Goal: Information Seeking & Learning: Find specific fact

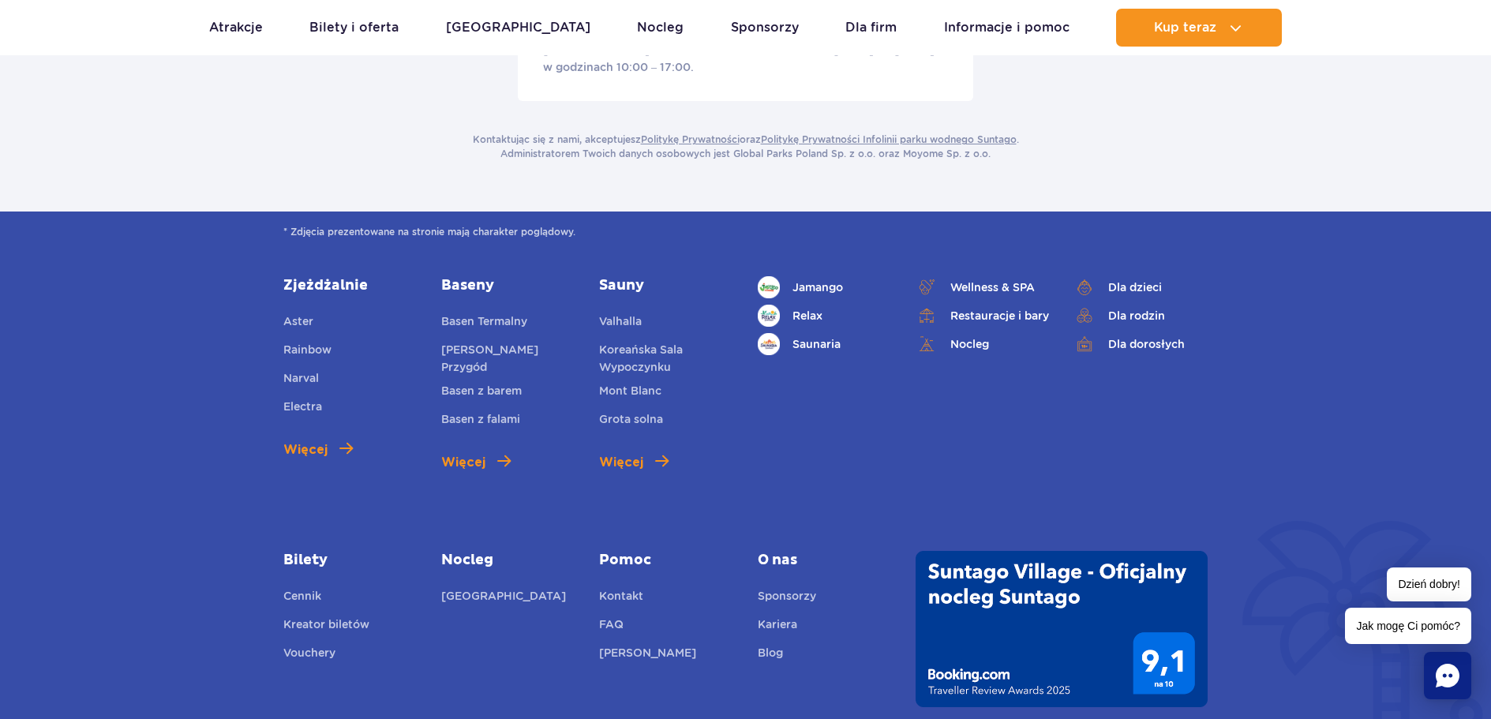
scroll to position [632, 0]
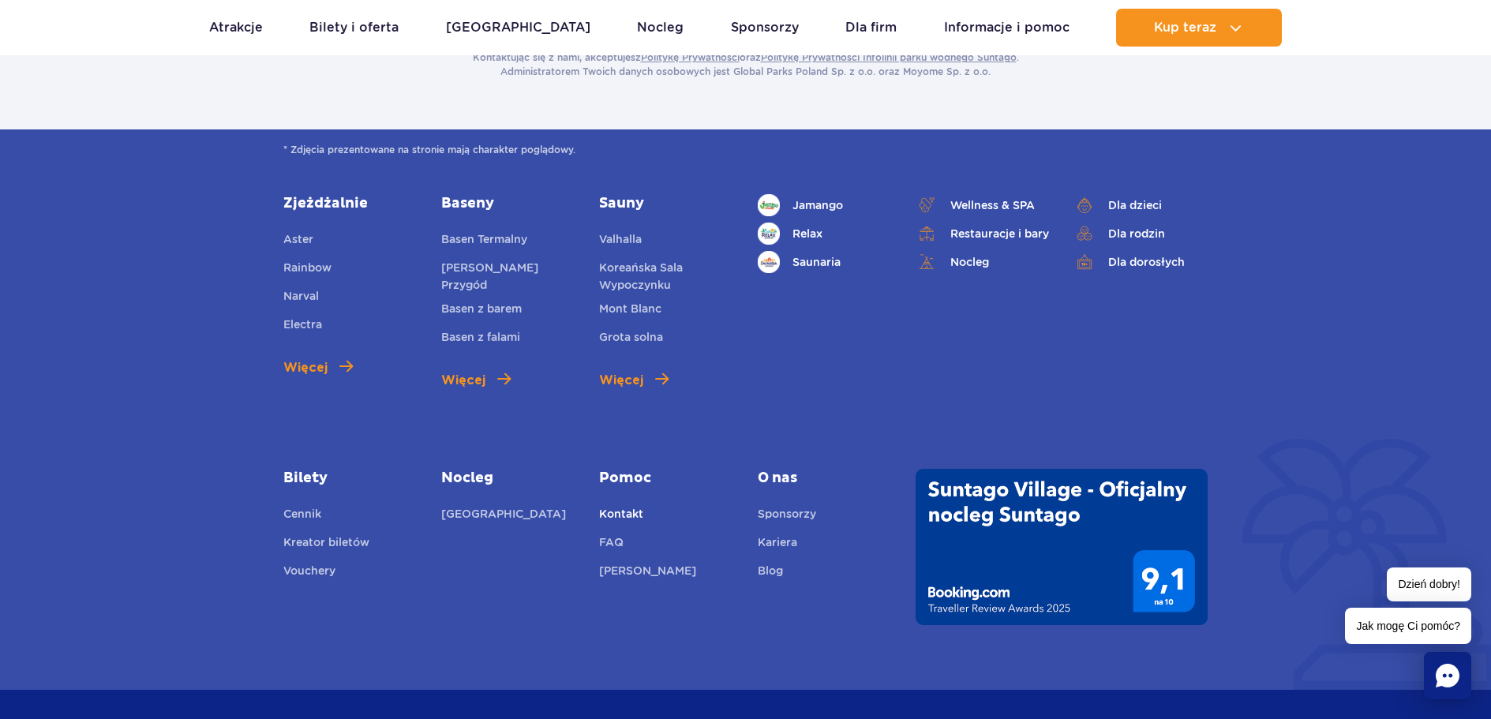
click at [615, 505] on link "Kontakt" at bounding box center [621, 516] width 44 height 22
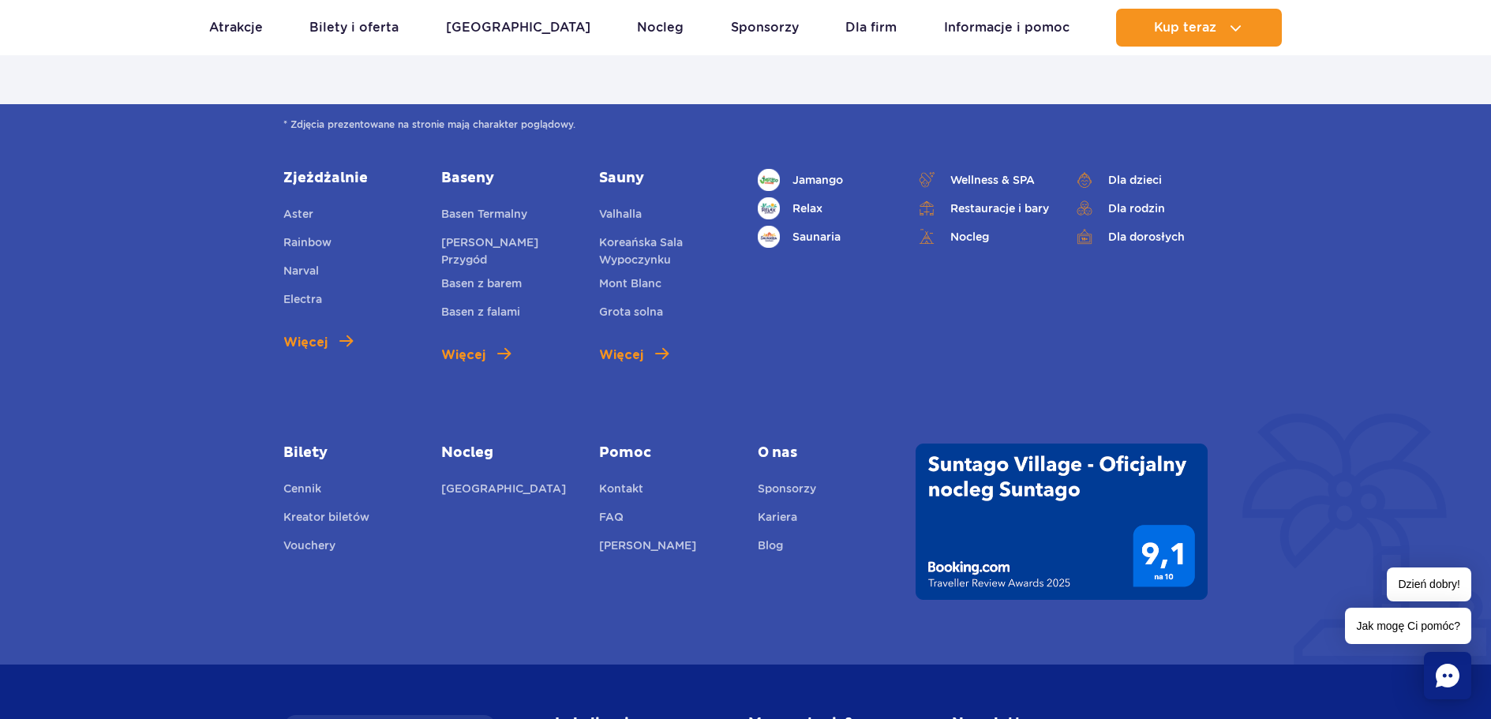
scroll to position [711, 0]
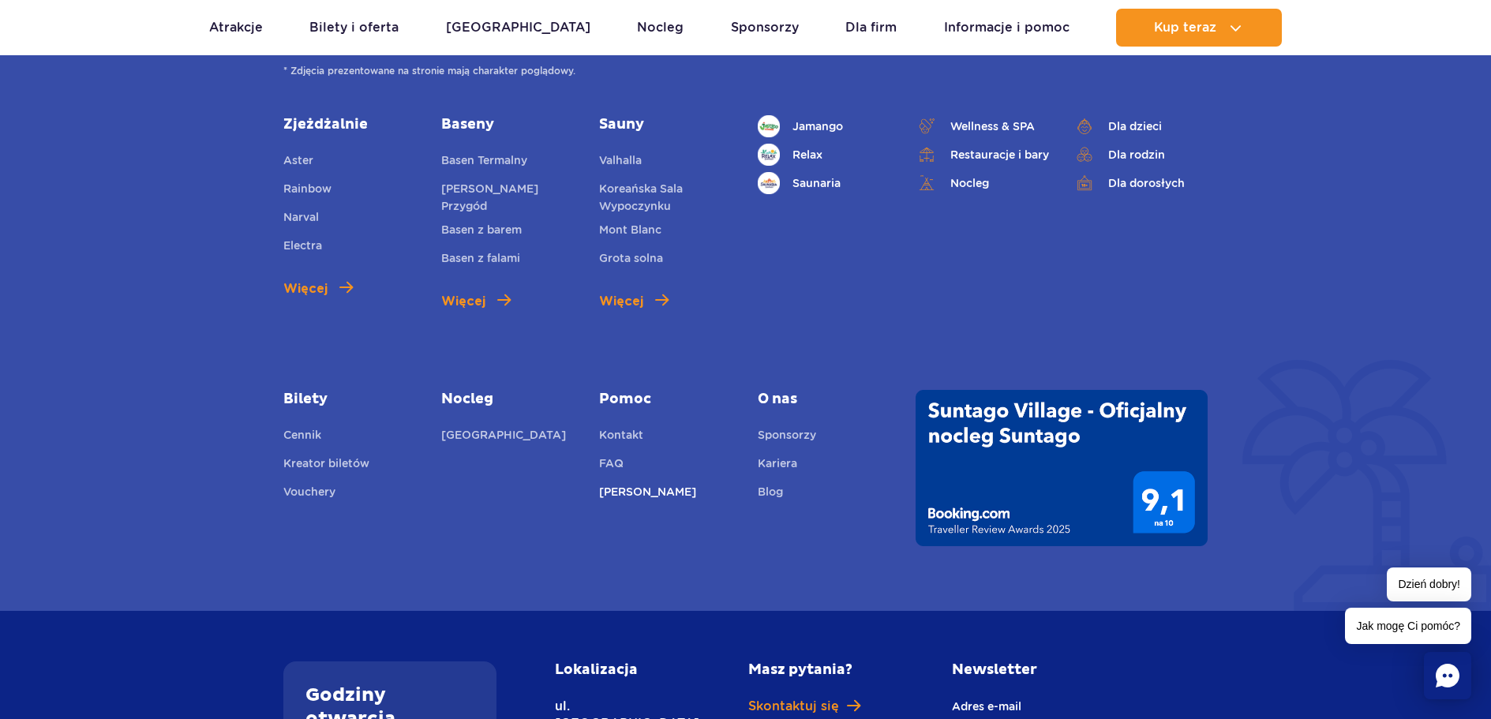
click at [613, 483] on link "[PERSON_NAME]" at bounding box center [647, 494] width 97 height 22
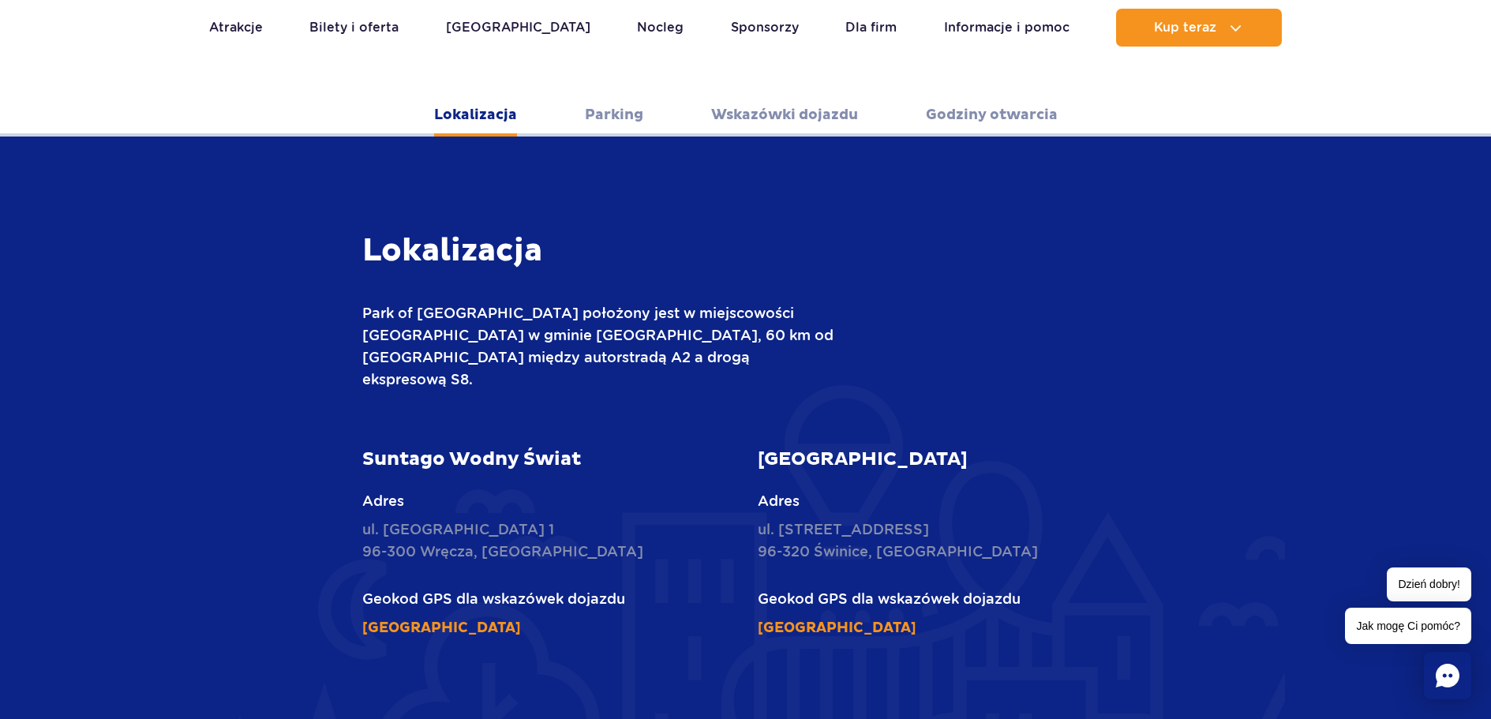
scroll to position [474, 0]
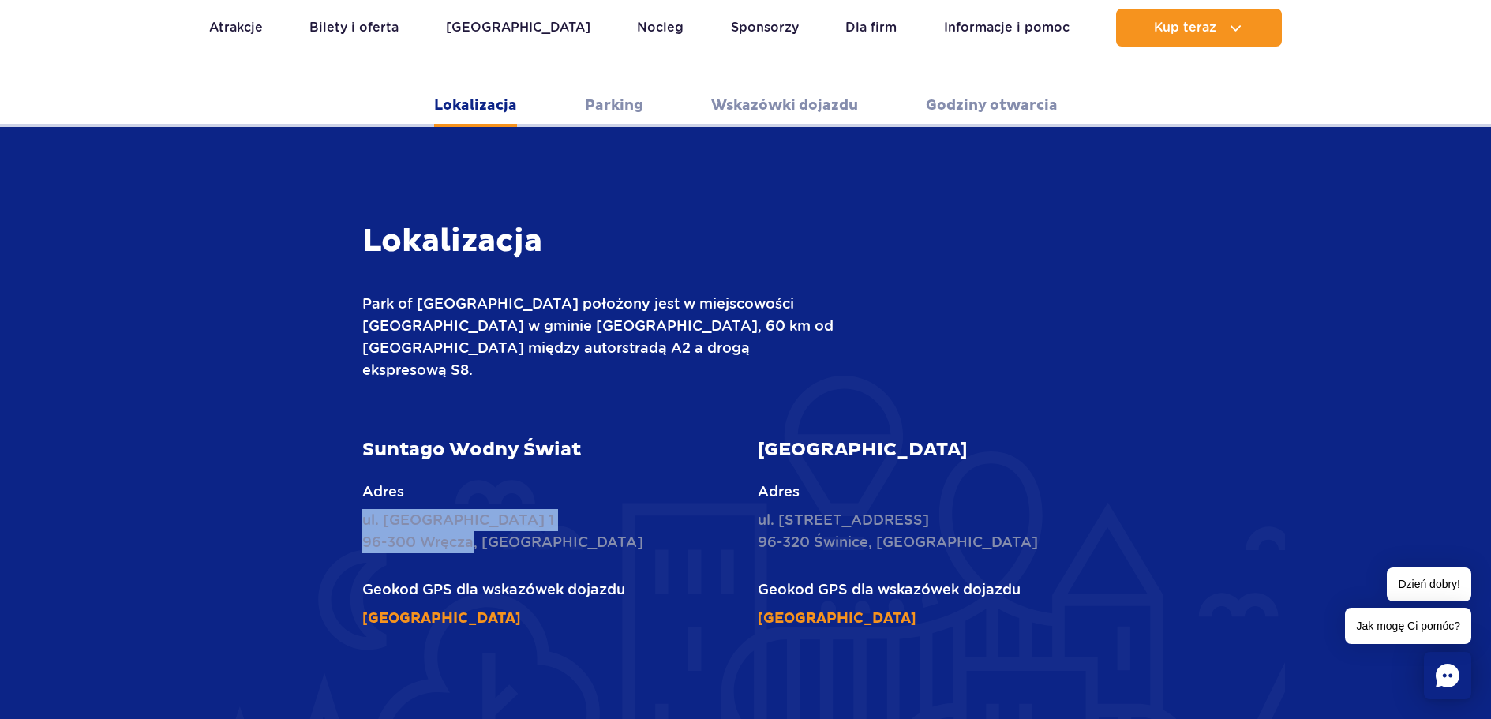
drag, startPoint x: 359, startPoint y: 481, endPoint x: 474, endPoint y: 494, distance: 115.3
click at [474, 494] on div "Suntago Wodny Świat Adres ul. Nowy Świat 1 96-300 Wręcza, Polska Geokod GPS dla…" at bounding box center [549, 533] width 396 height 191
copy p "ul. Nowy Świat 1 96-300 Wręcza"
